Goal: Information Seeking & Learning: Learn about a topic

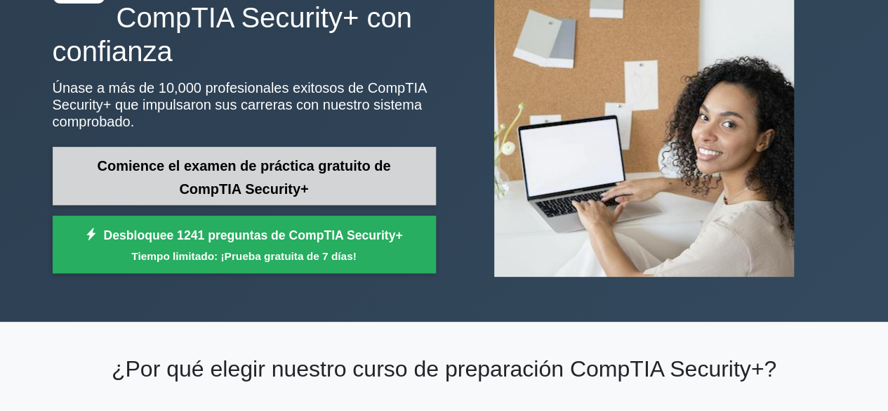
scroll to position [140, 0]
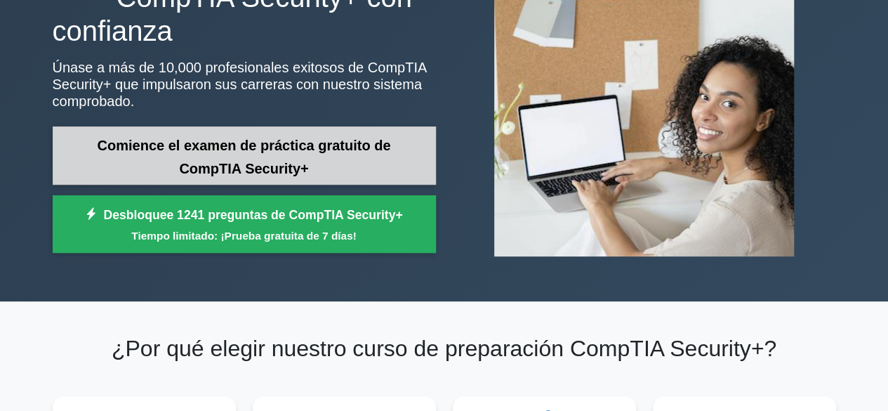
click at [277, 161] on font "Comience el examen de práctica gratuito de CompTIA Security+" at bounding box center [244, 157] width 293 height 39
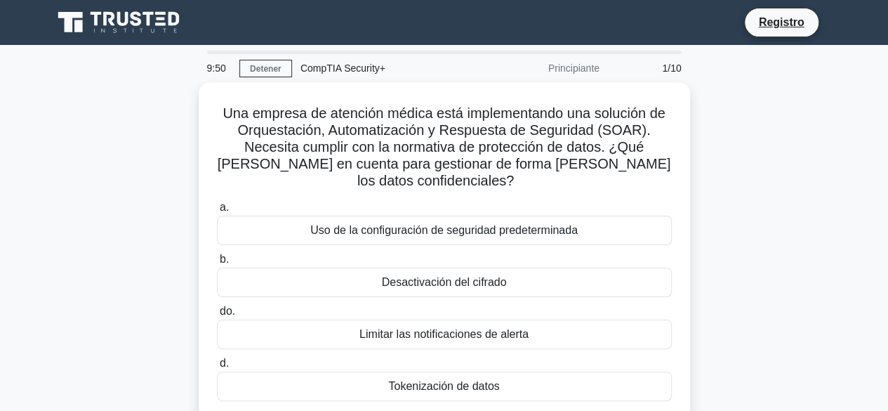
click at [758, 192] on div "Una empresa de atención médica está implementando una solución de Orquestación,…" at bounding box center [444, 259] width 800 height 355
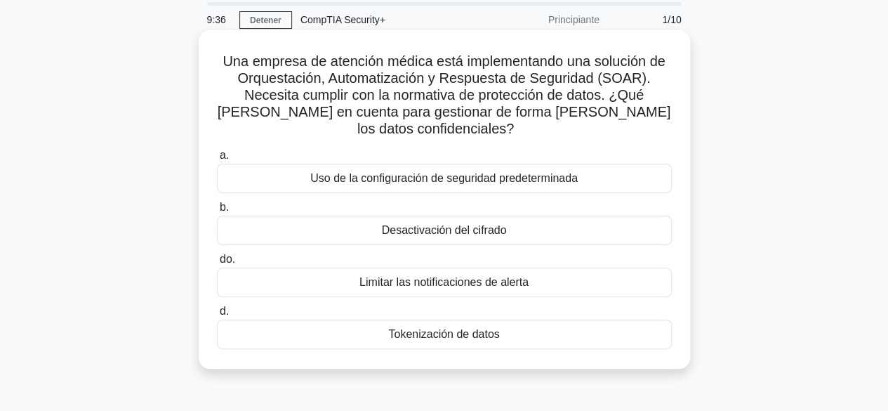
scroll to position [70, 0]
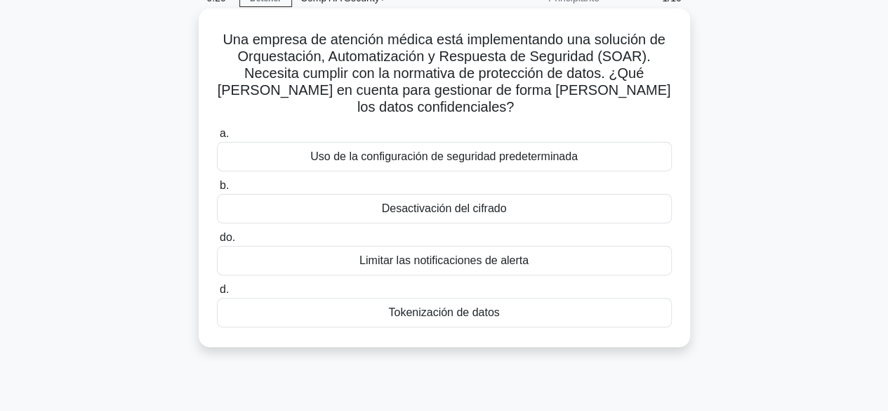
click at [468, 321] on div "Tokenización de datos" at bounding box center [444, 312] width 455 height 29
click at [217, 294] on input "d. Tokenización de datos" at bounding box center [217, 289] width 0 height 9
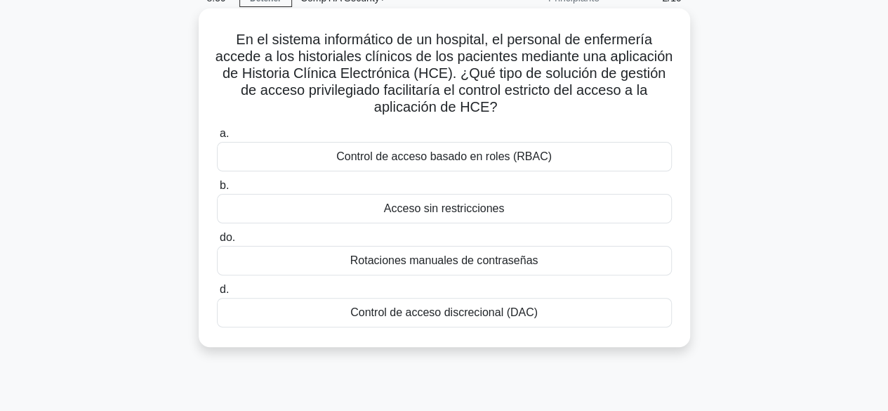
click at [521, 159] on font "Control de acceso basado en roles (RBAC)" at bounding box center [443, 156] width 215 height 12
click at [217, 138] on input "a. Control de acceso basado en roles (RBAC)" at bounding box center [217, 133] width 0 height 9
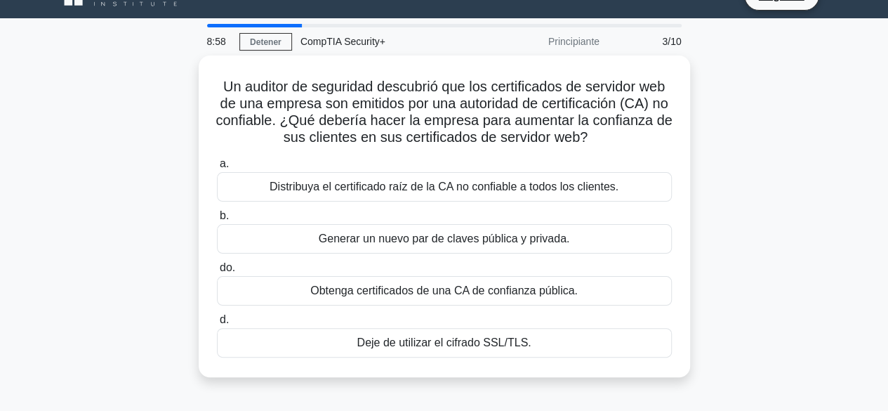
scroll to position [0, 0]
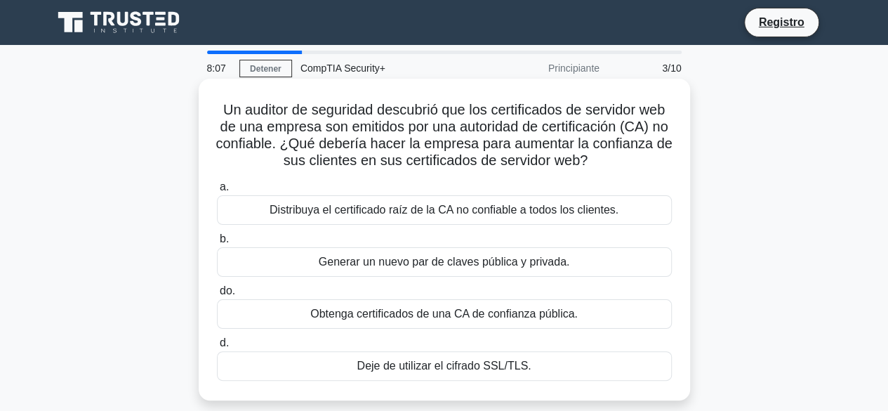
click at [524, 317] on font "Obtenga certificados de una CA de confianza pública." at bounding box center [443, 313] width 267 height 12
click at [217, 295] on input "do. Obtenga certificados de una CA de confianza pública." at bounding box center [217, 290] width 0 height 9
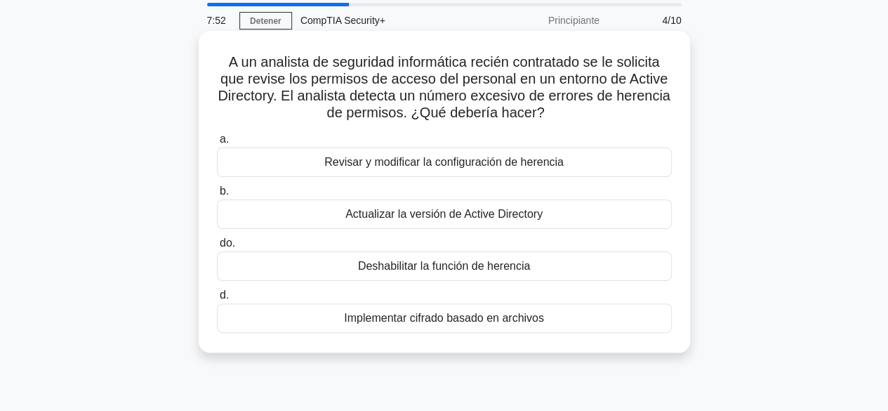
scroll to position [70, 0]
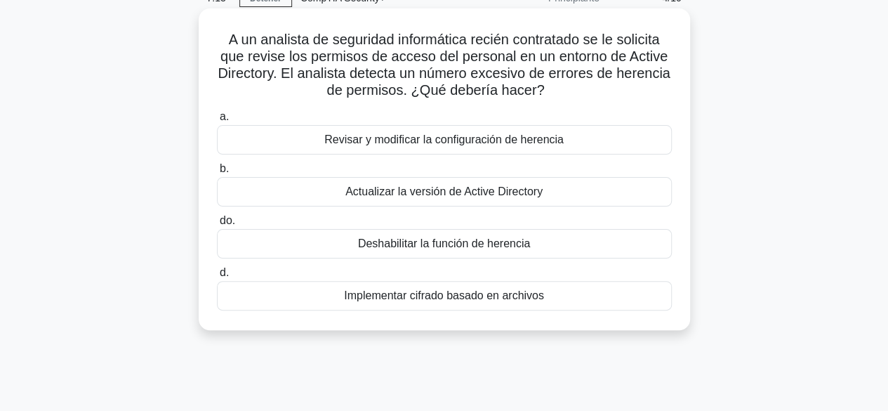
click at [490, 248] on font "Deshabilitar la función de herencia" at bounding box center [444, 243] width 172 height 12
click at [217, 225] on input "do. Deshabilitar la función de herencia" at bounding box center [217, 220] width 0 height 9
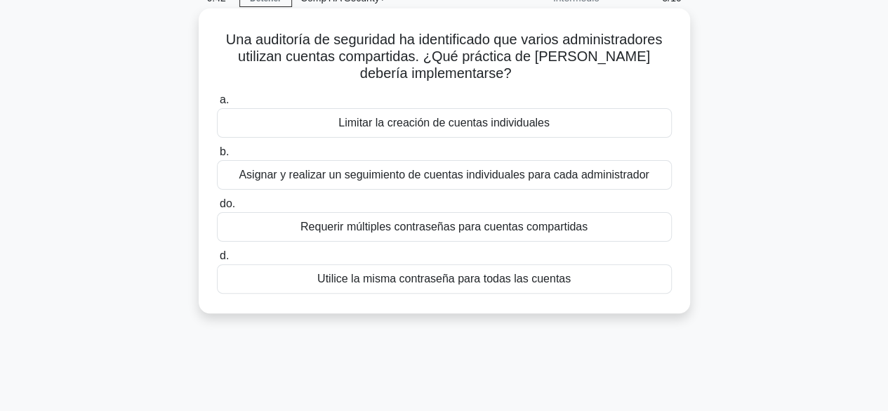
click at [455, 180] on font "Asignar y realizar un seguimiento de cuentas individuales para cada administrad…" at bounding box center [444, 174] width 410 height 12
click at [217, 157] on input "b. Asignar y realizar un seguimiento de cuentas individuales para cada administ…" at bounding box center [217, 151] width 0 height 9
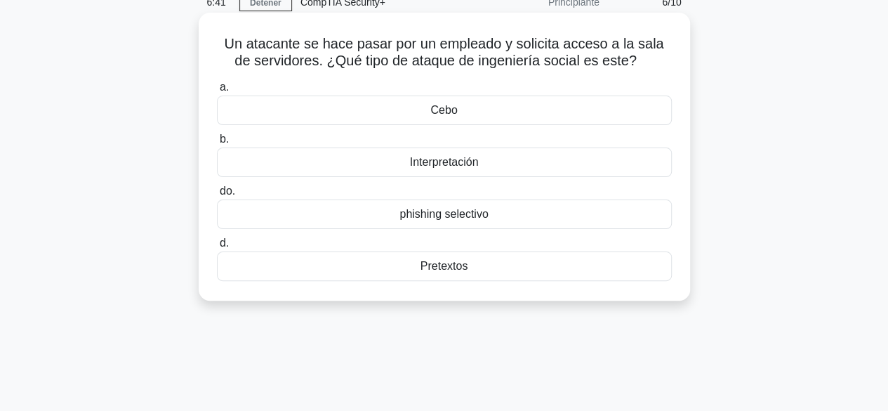
scroll to position [0, 0]
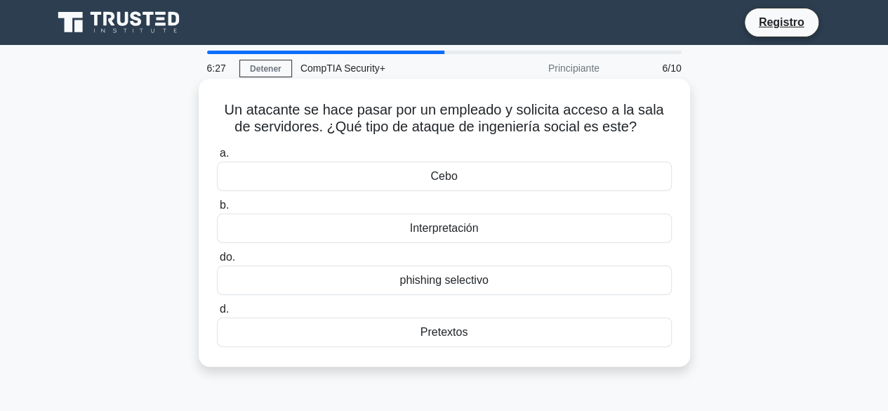
click at [466, 178] on div "Cebo" at bounding box center [444, 175] width 455 height 29
click at [217, 158] on input "a. Cebo" at bounding box center [217, 153] width 0 height 9
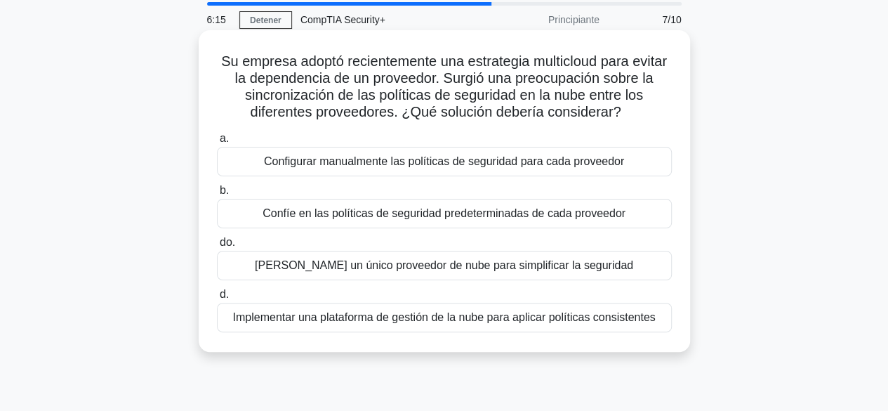
scroll to position [70, 0]
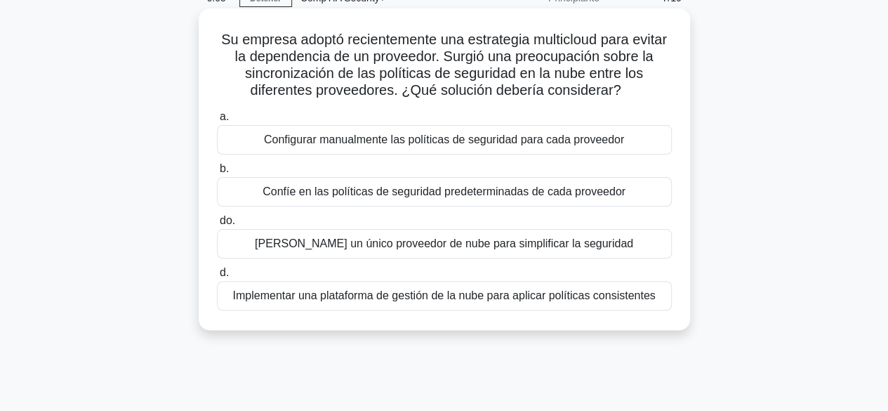
click at [462, 142] on font "Configurar manualmente las políticas de seguridad para cada proveedor" at bounding box center [444, 139] width 360 height 12
click at [217, 121] on input "a. Configurar manualmente las políticas de seguridad para cada proveedor" at bounding box center [217, 116] width 0 height 9
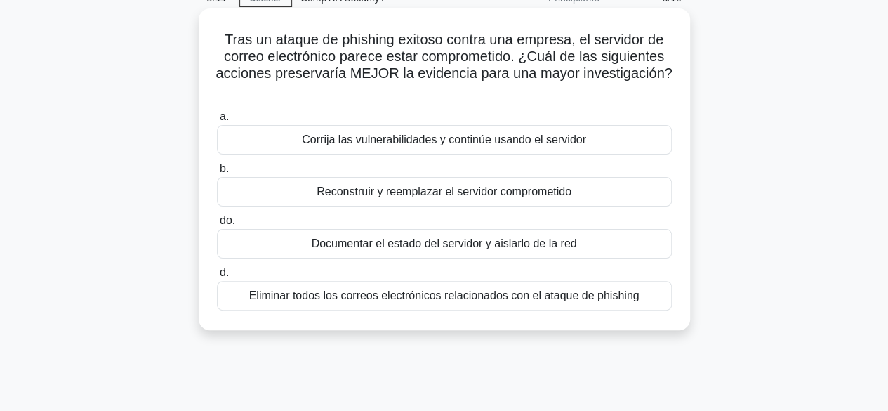
click at [469, 246] on font "Documentar el estado del servidor y aislarlo de la red" at bounding box center [444, 243] width 265 height 12
click at [217, 225] on input "do. Documentar el estado del servidor y aislarlo de la red" at bounding box center [217, 220] width 0 height 9
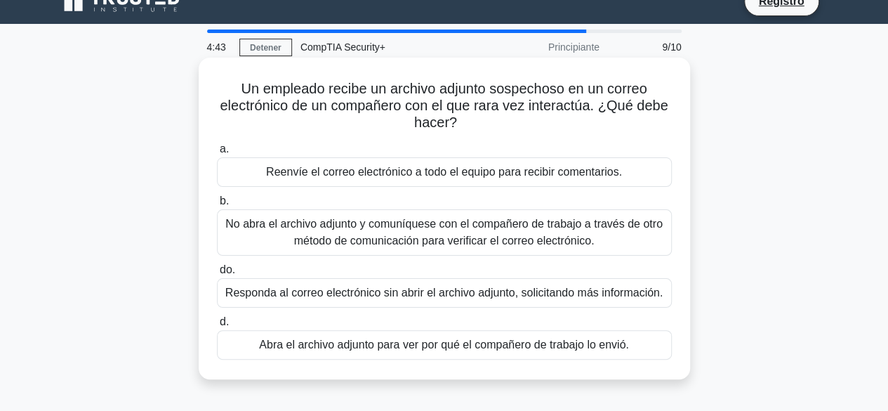
scroll to position [0, 0]
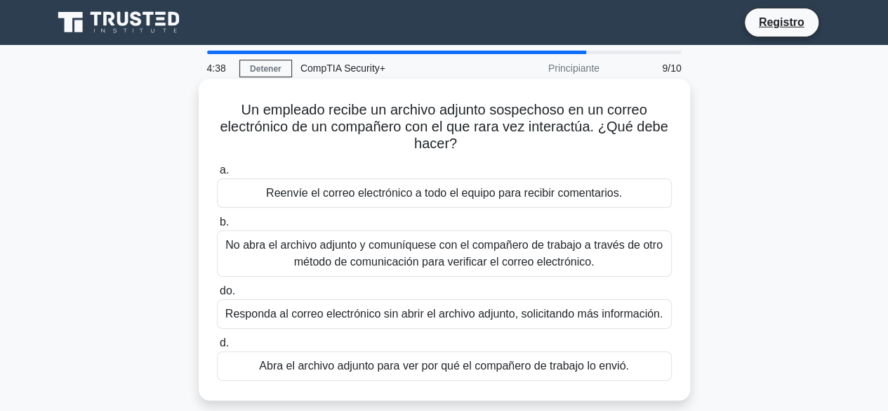
click at [564, 262] on font "No abra el archivo adjunto y comuníquese con el compañero de trabajo a través d…" at bounding box center [443, 253] width 437 height 29
click at [217, 227] on input "b. No abra el archivo adjunto y comuníquese con el compañero de trabajo a travé…" at bounding box center [217, 222] width 0 height 9
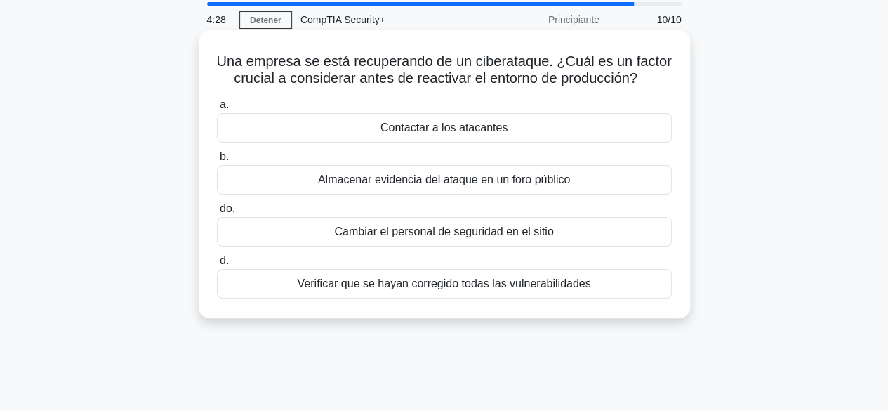
scroll to position [70, 0]
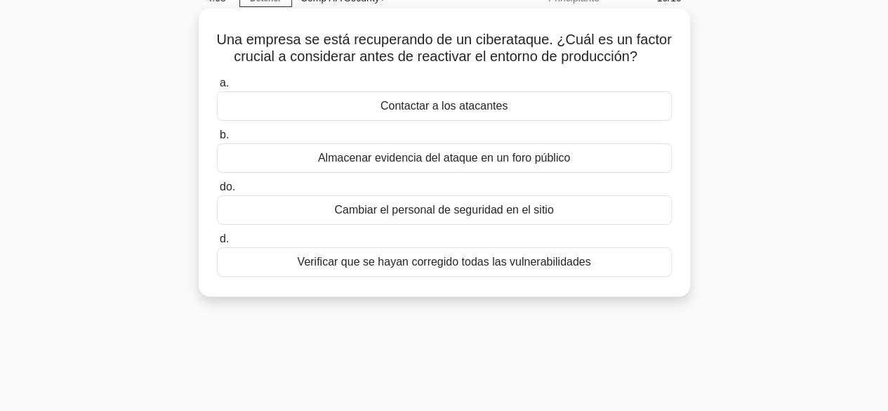
click at [533, 265] on font "Verificar que se hayan corregido todas las vulnerabilidades" at bounding box center [443, 261] width 293 height 12
click at [217, 244] on input "d. Verificar que se hayan corregido todas las vulnerabilidades" at bounding box center [217, 238] width 0 height 9
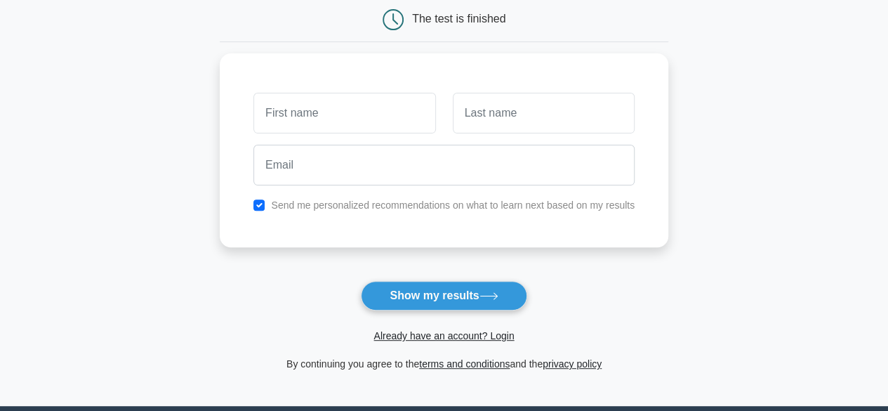
scroll to position [140, 0]
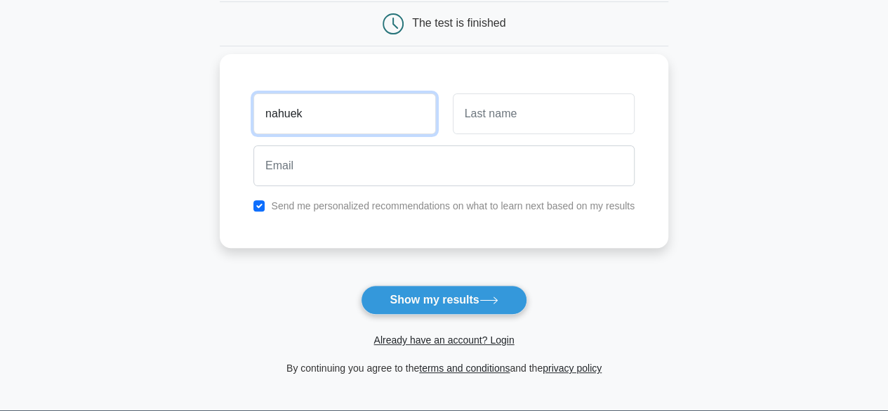
click at [390, 117] on input "nahuek" at bounding box center [344, 113] width 182 height 41
type input "[PERSON_NAME]"
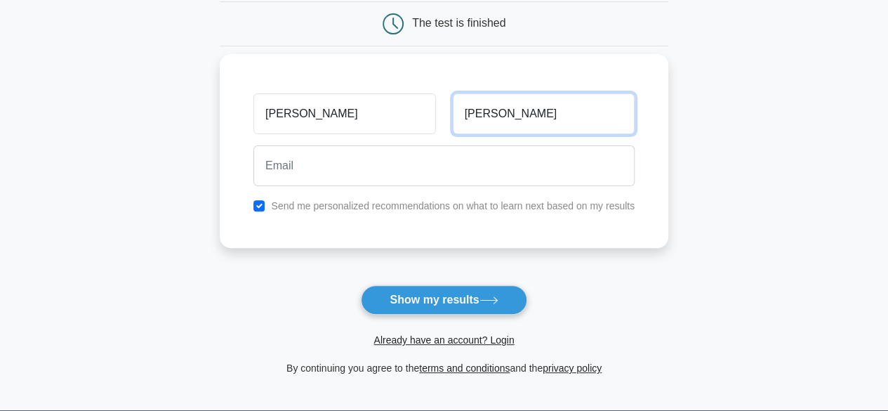
type input "[PERSON_NAME]"
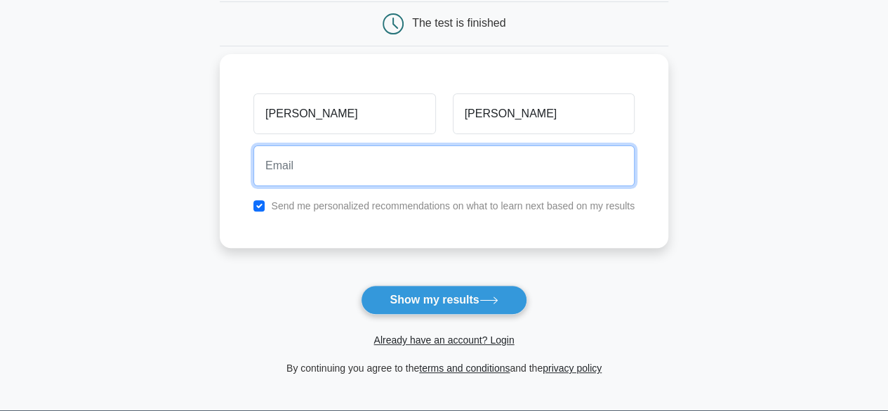
click at [390, 175] on input "email" at bounding box center [443, 165] width 381 height 41
type input "[EMAIL_ADDRESS][DOMAIN_NAME]"
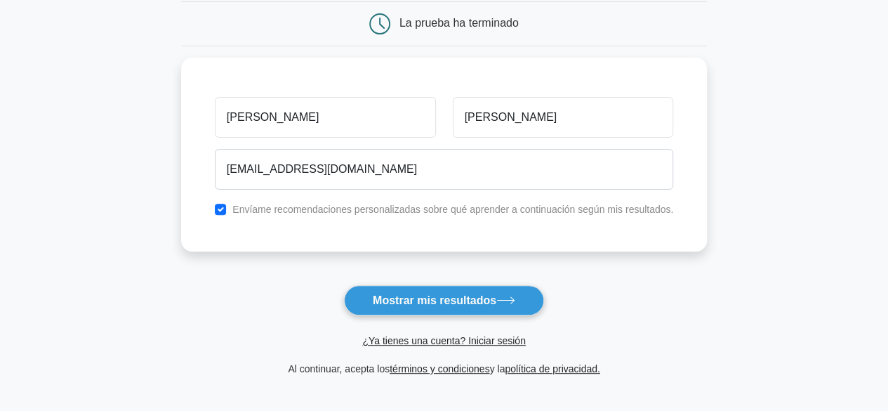
click at [415, 297] on font "Mostrar mis resultados" at bounding box center [435, 300] width 124 height 12
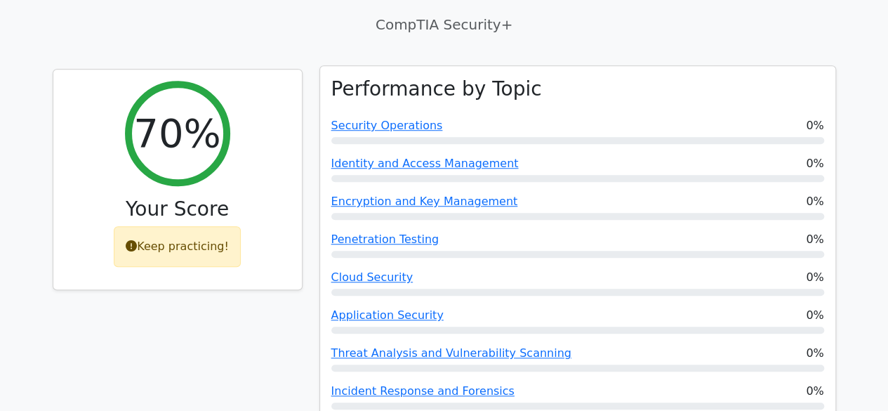
scroll to position [545, 0]
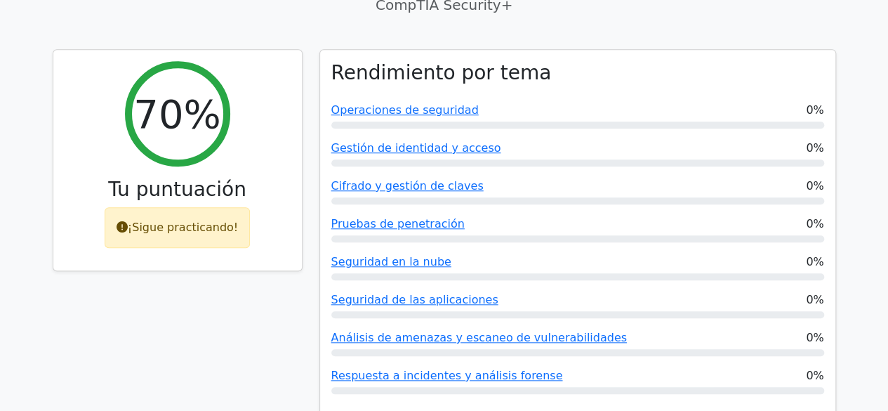
click at [211, 294] on div "70% Tu puntuación ¡Sigue practicando!" at bounding box center [177, 241] width 267 height 385
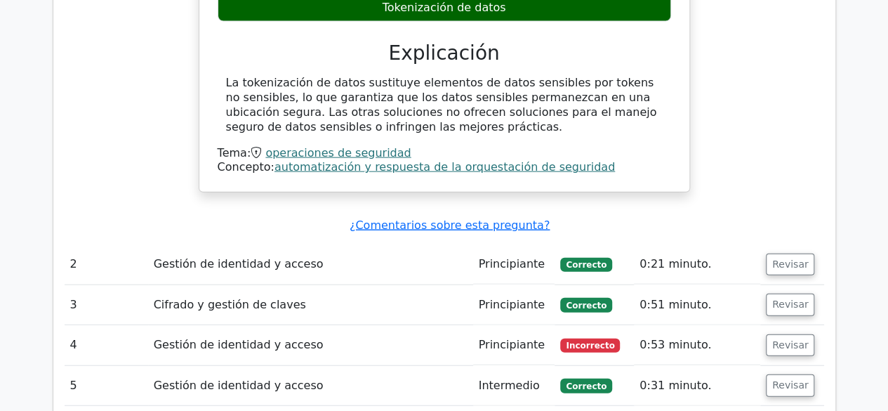
scroll to position [1668, 0]
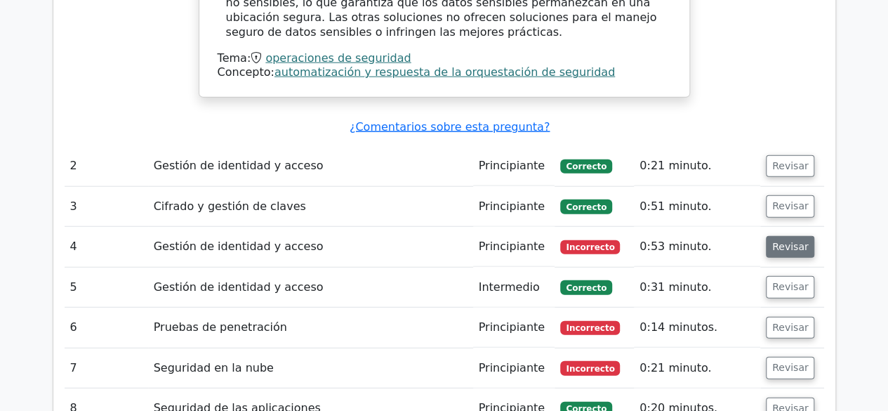
click at [784, 241] on font "Revisar" at bounding box center [790, 246] width 36 height 11
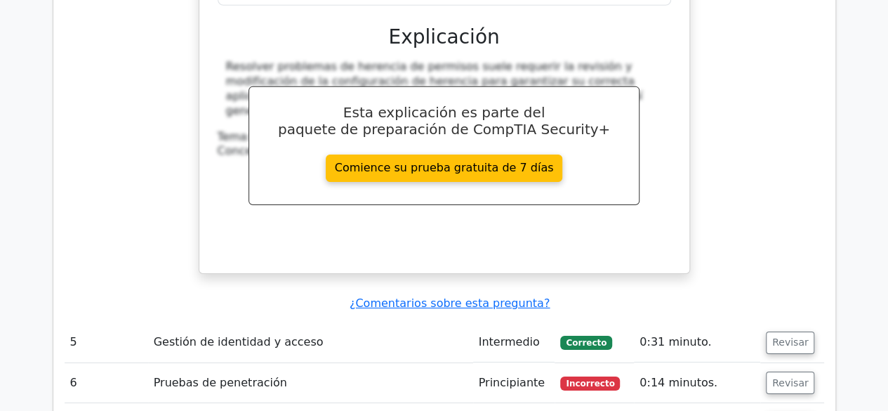
scroll to position [2369, 0]
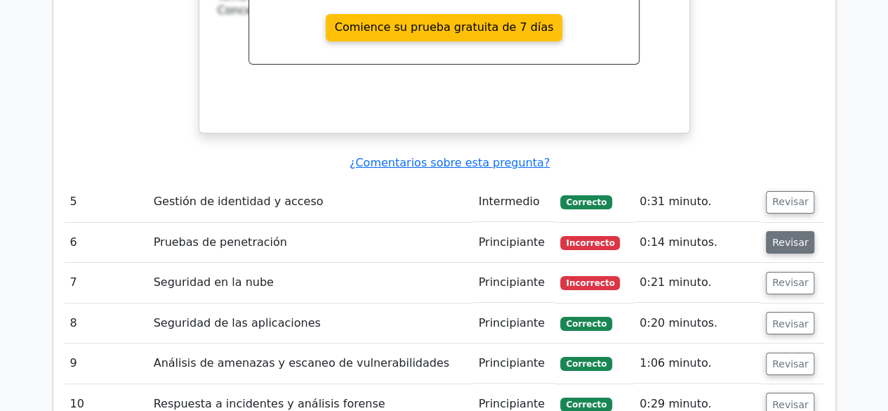
click at [796, 237] on font "Revisar" at bounding box center [790, 242] width 36 height 11
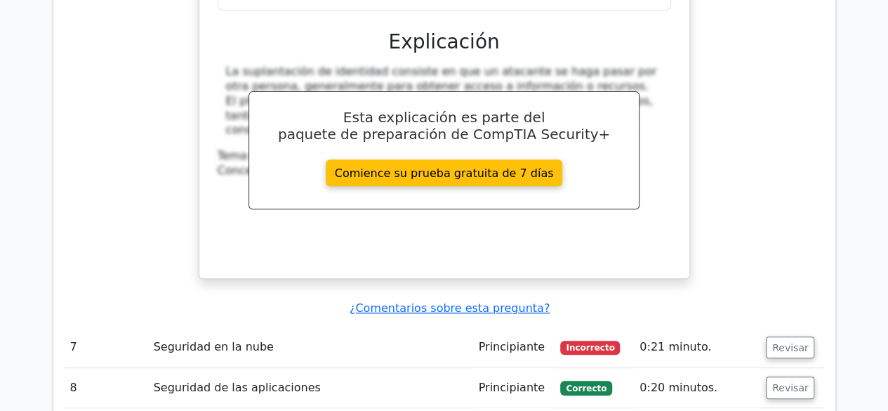
scroll to position [2931, 0]
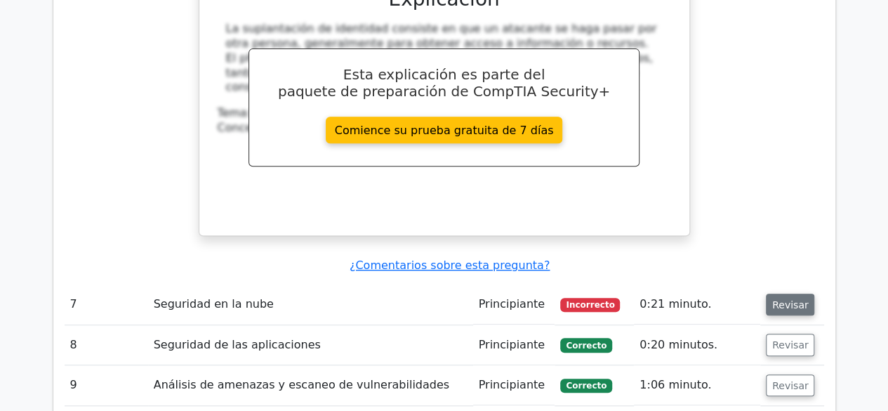
click at [792, 298] on font "Revisar" at bounding box center [790, 303] width 36 height 11
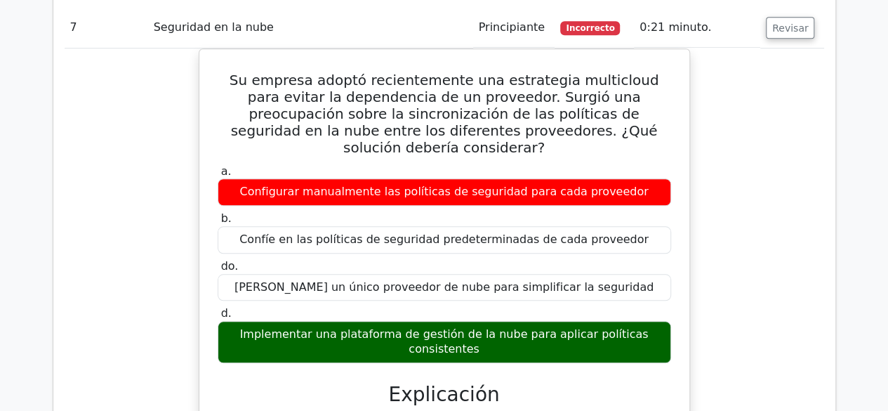
scroll to position [3212, 0]
